Goal: Communication & Community: Answer question/provide support

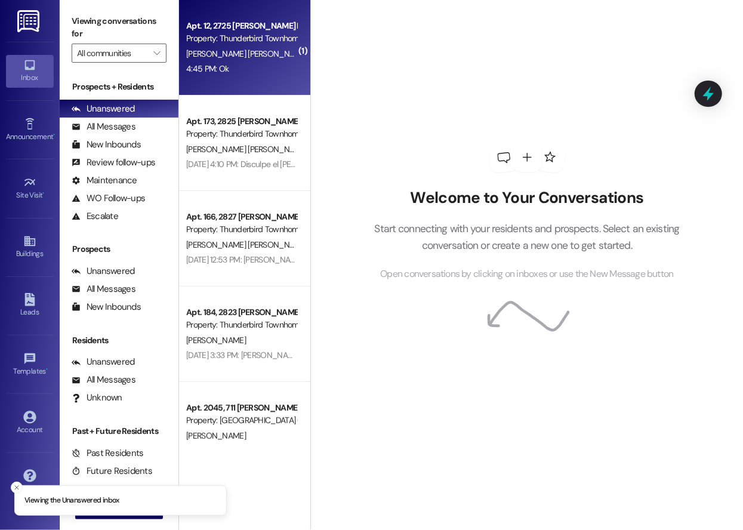
click at [205, 63] on div "4:45 PM: Ok 4:45 PM: Ok" at bounding box center [207, 68] width 42 height 11
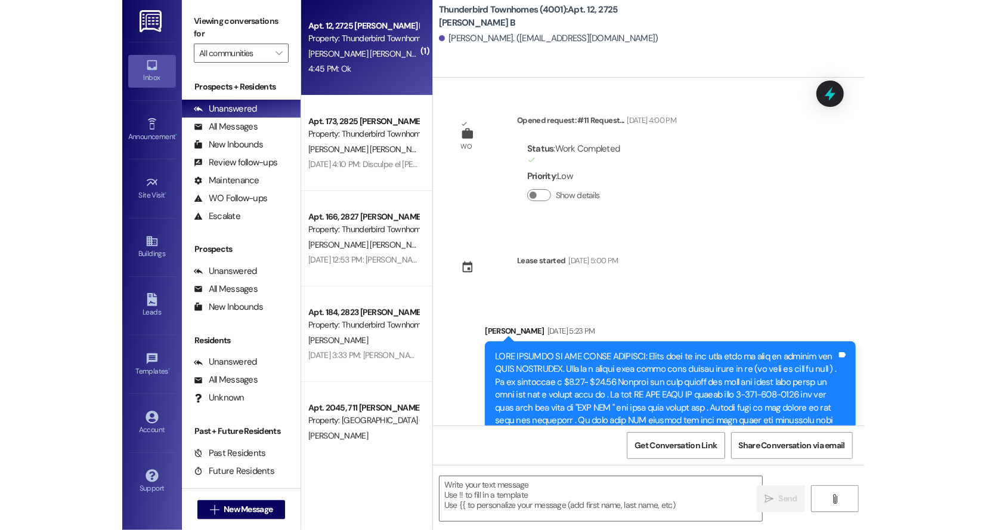
scroll to position [7001, 0]
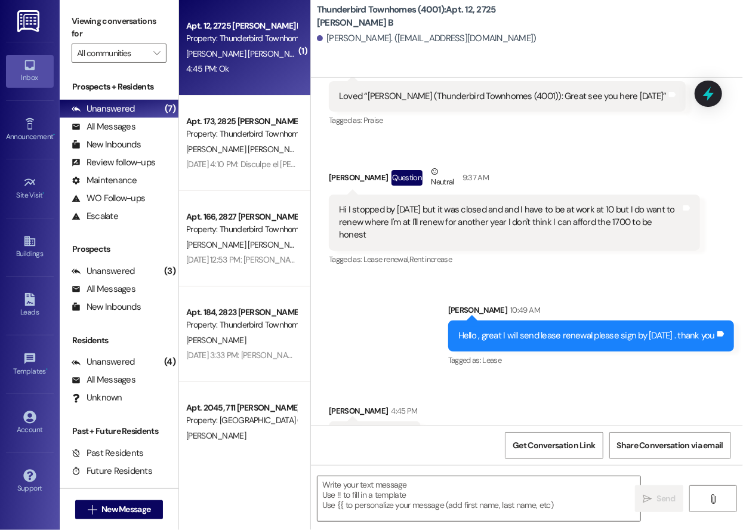
click at [378, 278] on div "Sent via SMS [PERSON_NAME] 10:49 AM Hello , great I will send lease renewal ple…" at bounding box center [527, 327] width 432 height 101
click at [586, 100] on div "Received via SMS [PERSON_NAME] [DATE] 6:00 PM Loved “[PERSON_NAME] (Thunderbird…" at bounding box center [527, 157] width 432 height 239
click at [477, 92] on div "Received via SMS [PERSON_NAME] [DATE] 6:00 PM Loved “[PERSON_NAME] (Thunderbird…" at bounding box center [507, 96] width 375 height 83
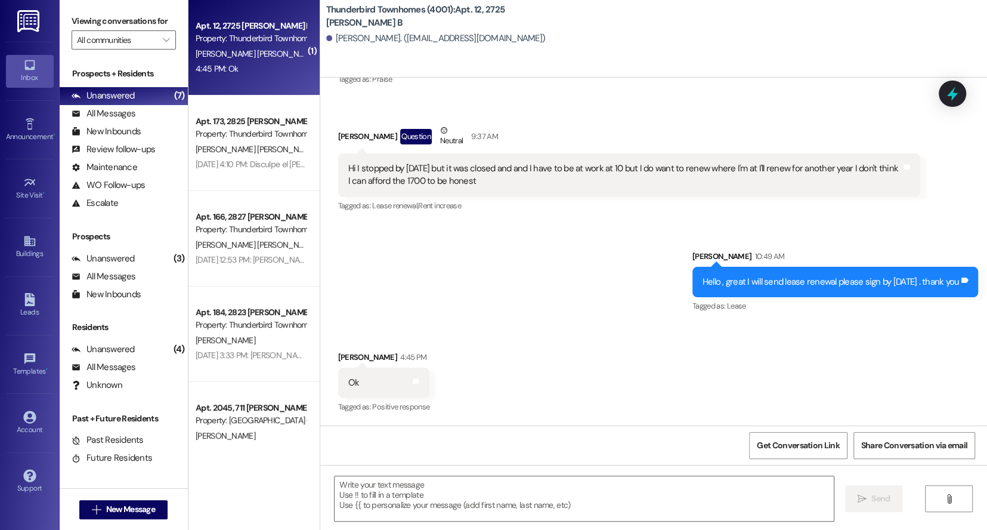
scroll to position [6043, 0]
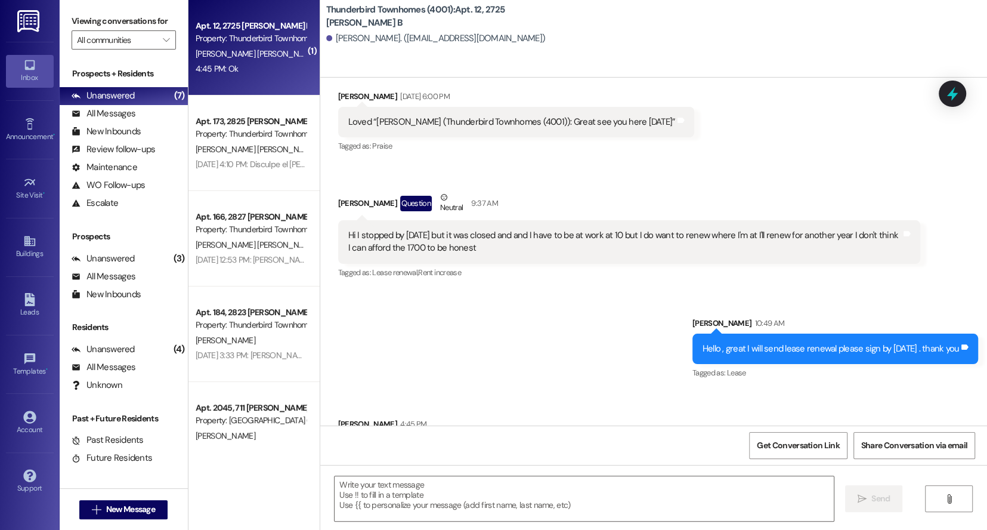
click at [274, 79] on div "Apt. 12, 2725 [PERSON_NAME] B Property: Thunderbird Townhomes (4001) [PERSON_NA…" at bounding box center [253, 47] width 131 height 95
click at [484, 298] on div "Sent via SMS [PERSON_NAME] 10:49 AM Hello , great I will send lease renewal ple…" at bounding box center [653, 340] width 667 height 101
click at [234, 54] on span "[PERSON_NAME] [PERSON_NAME]" at bounding box center [256, 53] width 121 height 11
click at [93, 339] on div "Residents Unanswered (4) Unanswered: [PERSON_NAME] identifies open questions an…" at bounding box center [124, 357] width 128 height 73
click at [94, 342] on div "Unanswered (4)" at bounding box center [124, 350] width 128 height 18
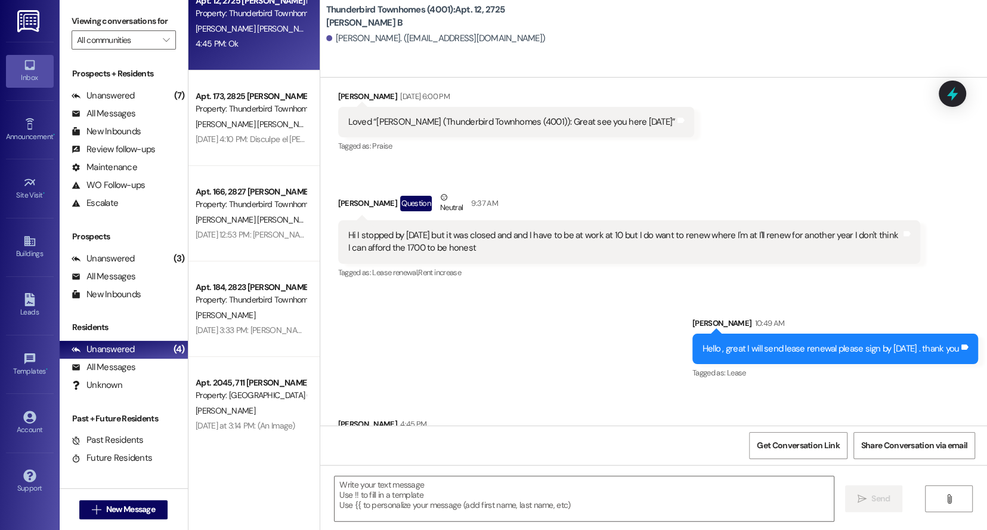
scroll to position [32, 0]
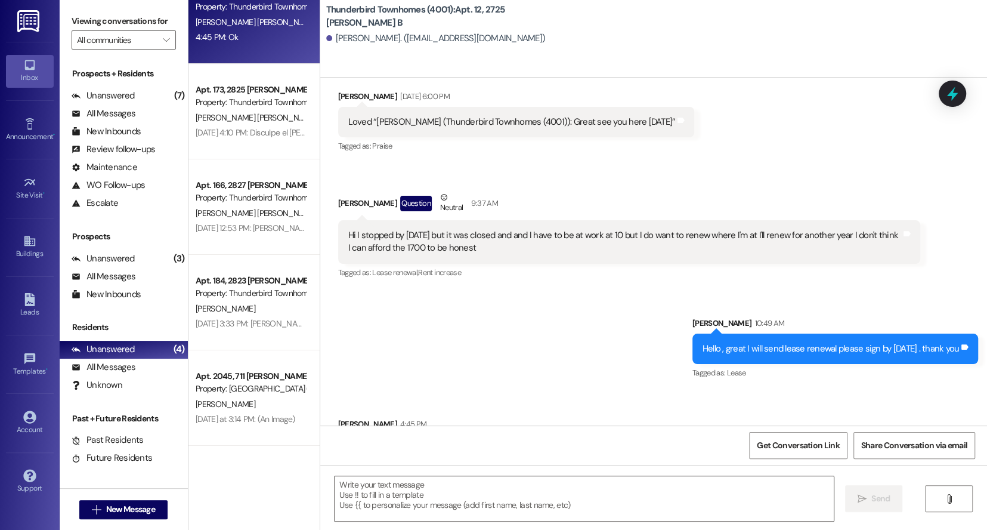
click at [742, 55] on div "Thunderbird Townhomes (4001): Apt. 12, 2725 [PERSON_NAME] B [PERSON_NAME]. ([EM…" at bounding box center [653, 39] width 667 height 78
click at [627, 29] on div "[PERSON_NAME]. ([EMAIL_ADDRESS][DOMAIN_NAME])" at bounding box center [656, 39] width 661 height 24
